Goal: Information Seeking & Learning: Learn about a topic

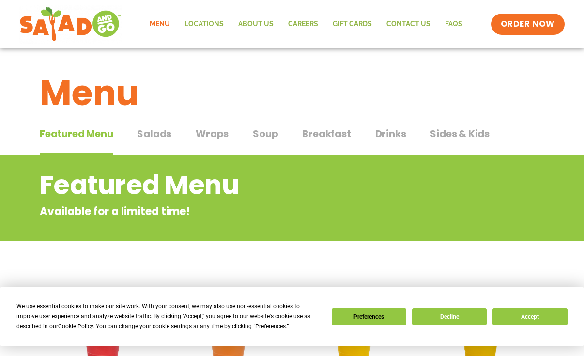
click at [160, 130] on span "Salads" at bounding box center [154, 133] width 34 height 15
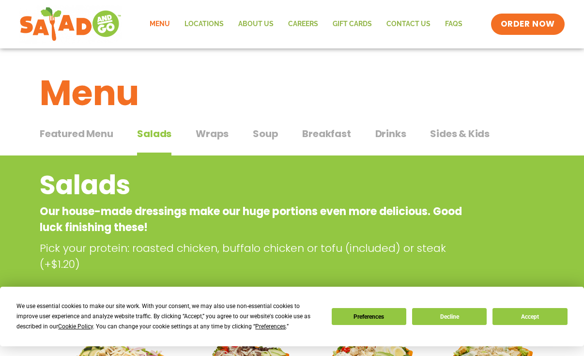
click at [223, 139] on span "Wraps" at bounding box center [212, 133] width 33 height 15
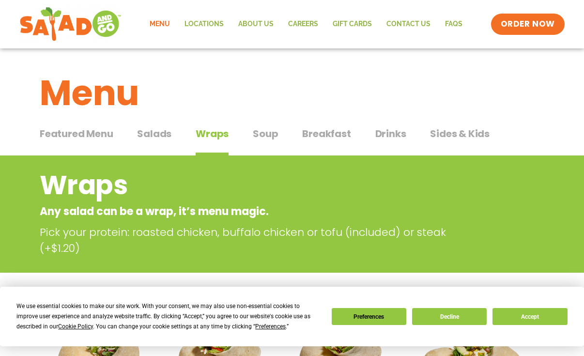
click at [162, 125] on div "Featured Menu Featured Menu Salads Salads Wraps Wraps Soup Soup Breakfast Break…" at bounding box center [292, 139] width 504 height 33
click at [161, 128] on span "Salads" at bounding box center [154, 133] width 34 height 15
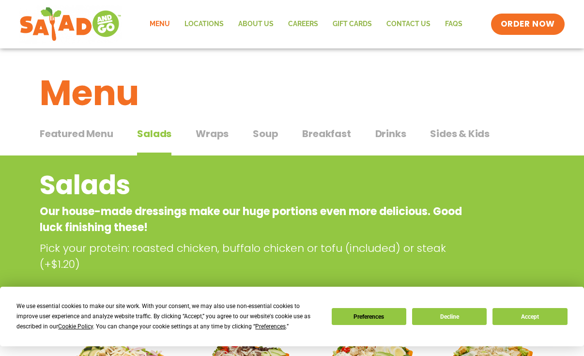
click at [150, 134] on span "Salads" at bounding box center [154, 133] width 34 height 15
click at [86, 135] on span "Featured Menu" at bounding box center [76, 133] width 73 height 15
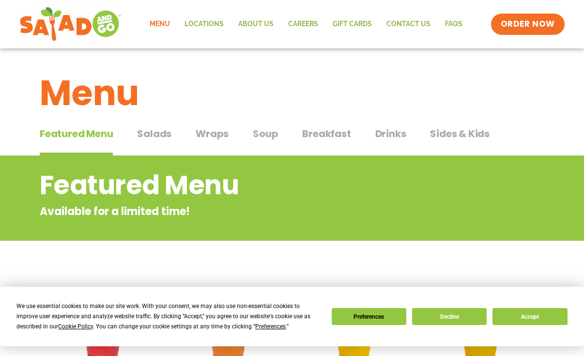
click at [151, 131] on span "Salads" at bounding box center [154, 133] width 34 height 15
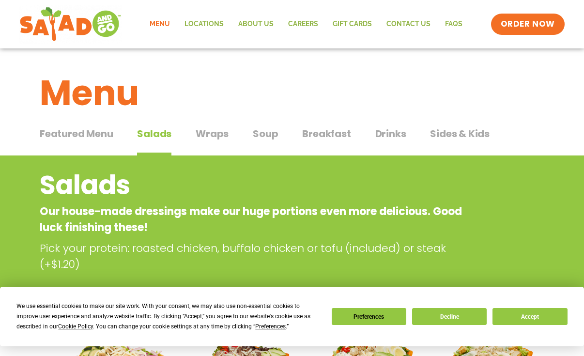
scroll to position [194, 0]
